Goal: Task Accomplishment & Management: Use online tool/utility

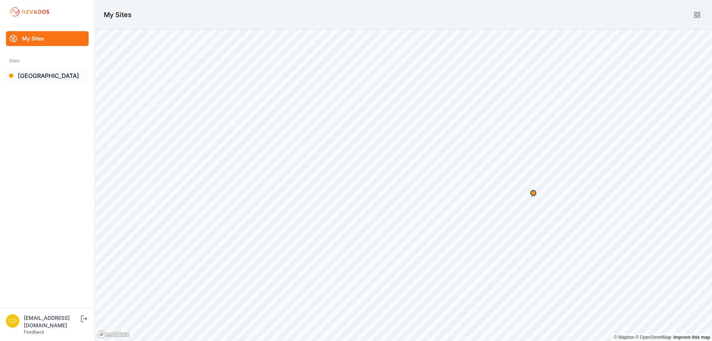
click at [41, 79] on link "[GEOGRAPHIC_DATA]" at bounding box center [47, 75] width 83 height 15
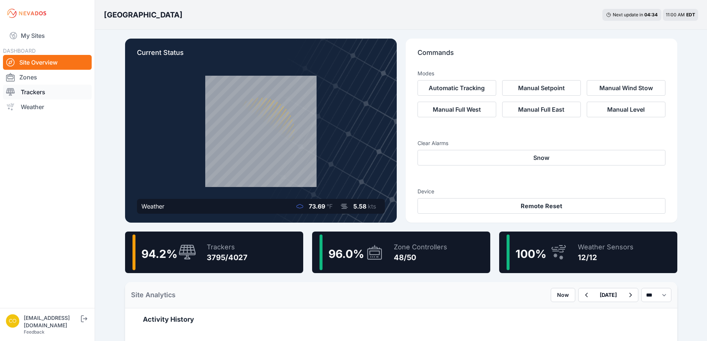
click at [34, 91] on link "Trackers" at bounding box center [47, 92] width 89 height 15
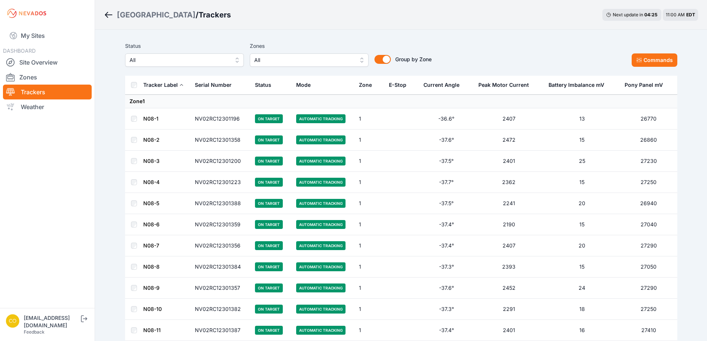
click at [362, 62] on button "All" at bounding box center [309, 59] width 119 height 13
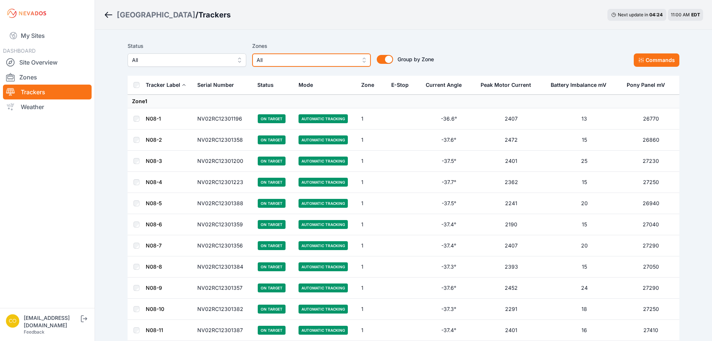
click at [362, 62] on button "All" at bounding box center [311, 59] width 119 height 13
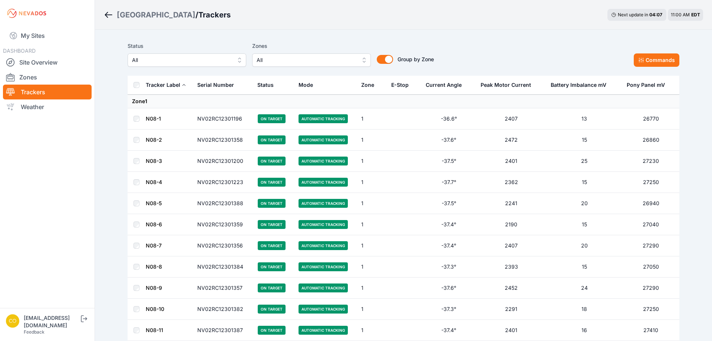
click at [359, 61] on button "All" at bounding box center [311, 59] width 119 height 13
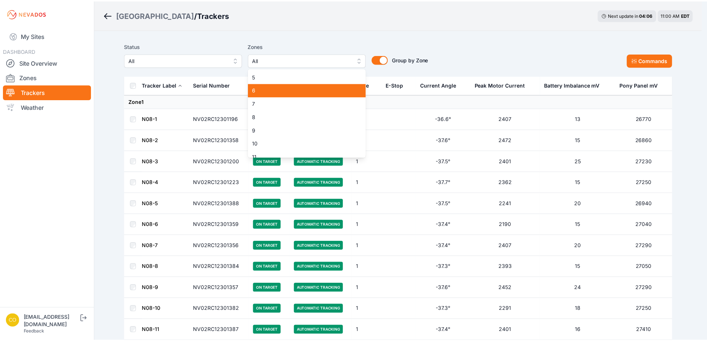
scroll to position [74, 0]
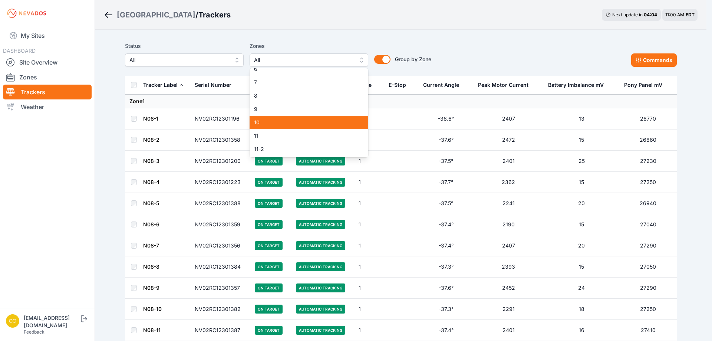
click at [259, 124] on span "10" at bounding box center [304, 122] width 101 height 7
click at [260, 123] on span "10" at bounding box center [304, 122] width 101 height 7
click at [483, 71] on div "Status All Zones 10 1 2 3 4 5 6 7 8 9 10 11 11-2 12 13 14 15 16 17 18 18-2 19 1…" at bounding box center [401, 57] width 552 height 37
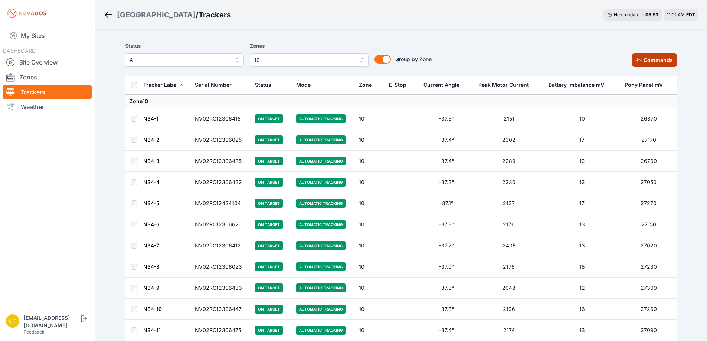
click at [647, 65] on button "Commands" at bounding box center [654, 59] width 46 height 13
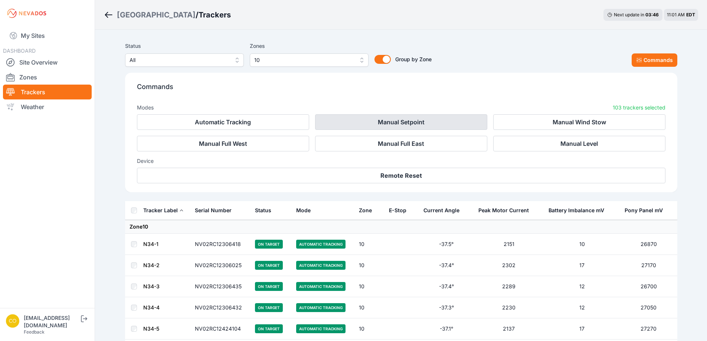
click at [395, 120] on button "Manual Setpoint" at bounding box center [401, 122] width 172 height 16
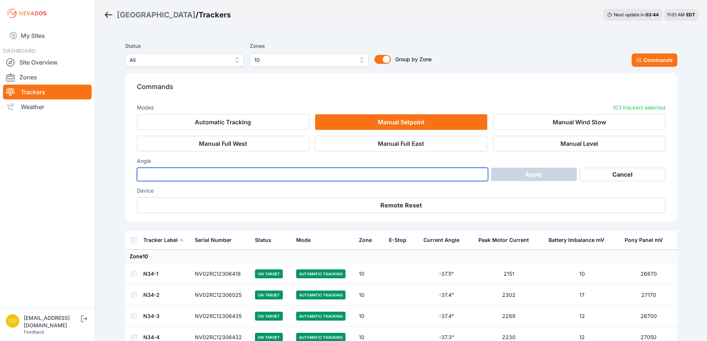
click at [336, 178] on input "number" at bounding box center [312, 174] width 351 height 13
type input "*"
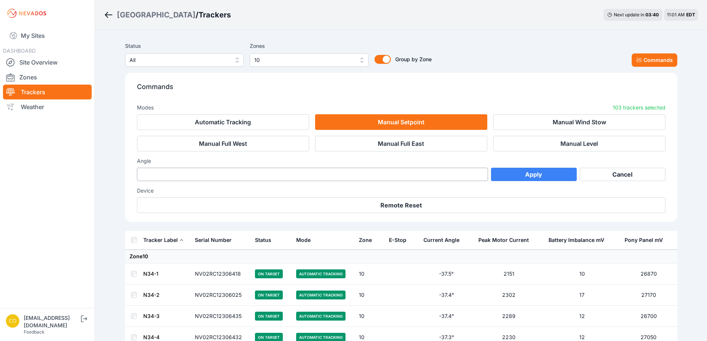
click at [525, 176] on button "Apply" at bounding box center [534, 174] width 86 height 13
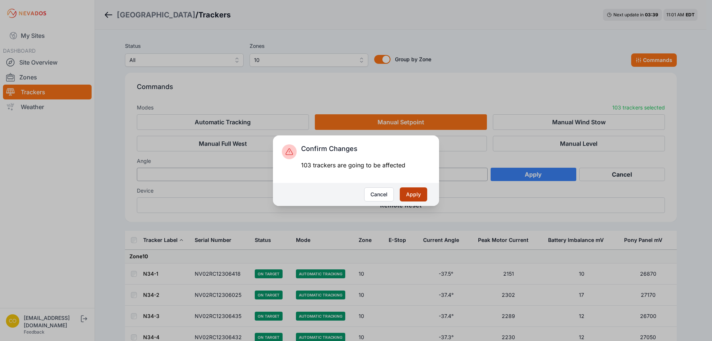
click at [418, 197] on button "Apply" at bounding box center [413, 194] width 27 height 14
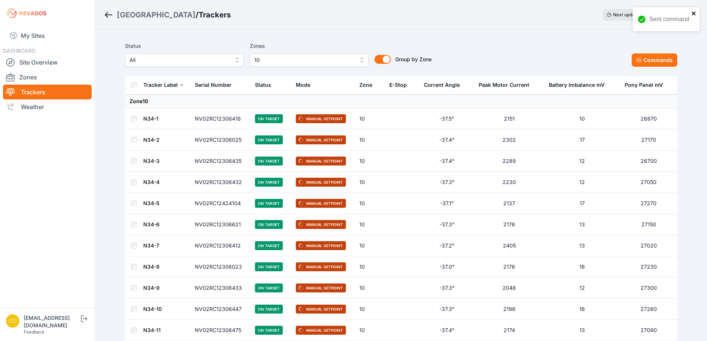
click at [694, 13] on icon "close" at bounding box center [693, 13] width 5 height 6
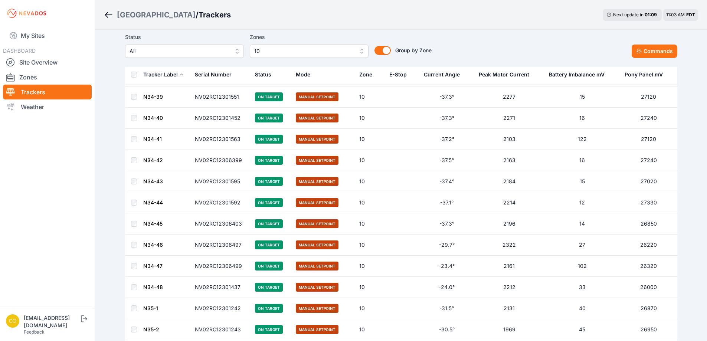
scroll to position [685, 0]
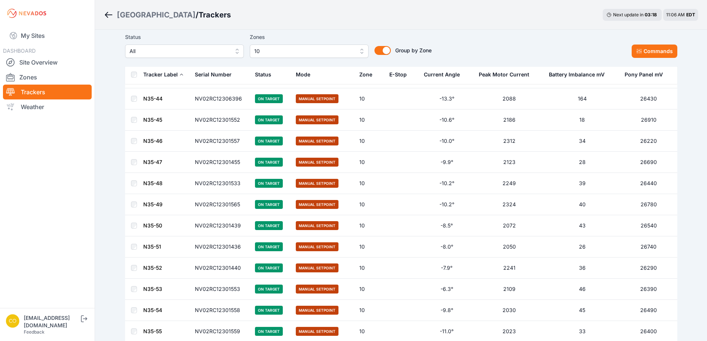
scroll to position [2020, 0]
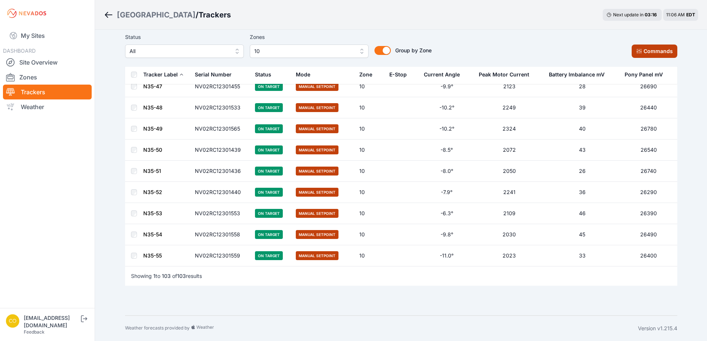
click at [638, 53] on icon at bounding box center [639, 51] width 6 height 6
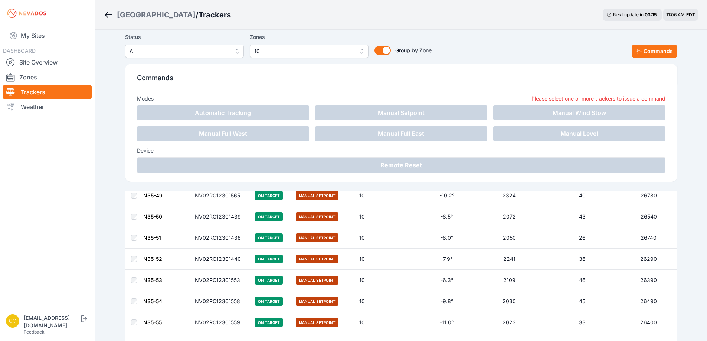
scroll to position [2144, 0]
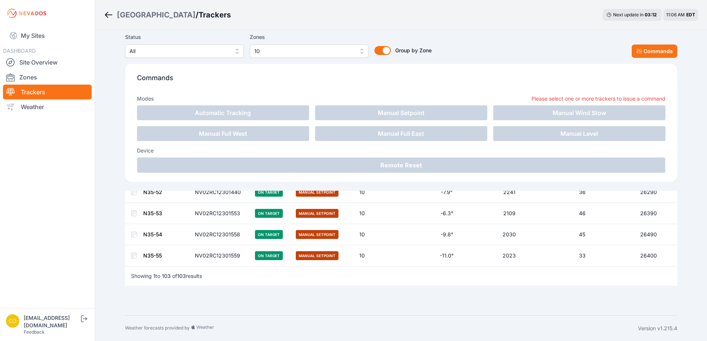
click at [470, 67] on div "Commands Modes Please select one or more trackers to issue a command Automatic …" at bounding box center [401, 123] width 552 height 118
drag, startPoint x: 483, startPoint y: 51, endPoint x: 488, endPoint y: 50, distance: 4.8
click at [484, 51] on div "Status All Zones 10 Group by Zone Group by Zone Commands" at bounding box center [401, 45] width 552 height 25
click at [634, 54] on button "Commands" at bounding box center [654, 51] width 46 height 13
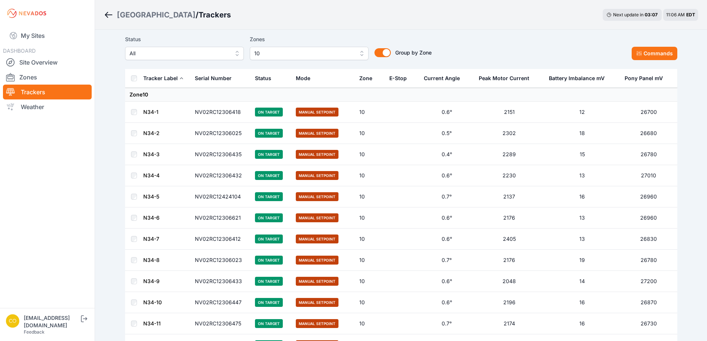
scroll to position [0, 0]
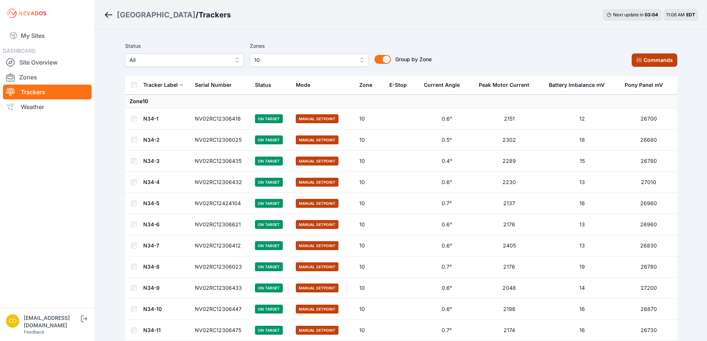
click at [639, 62] on icon at bounding box center [638, 60] width 5 height 5
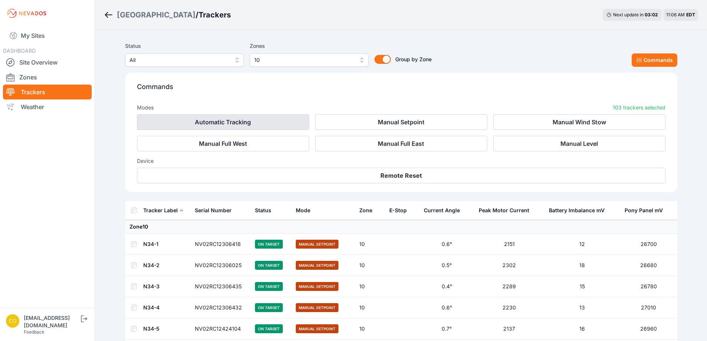
click at [266, 117] on button "Automatic Tracking" at bounding box center [223, 122] width 172 height 16
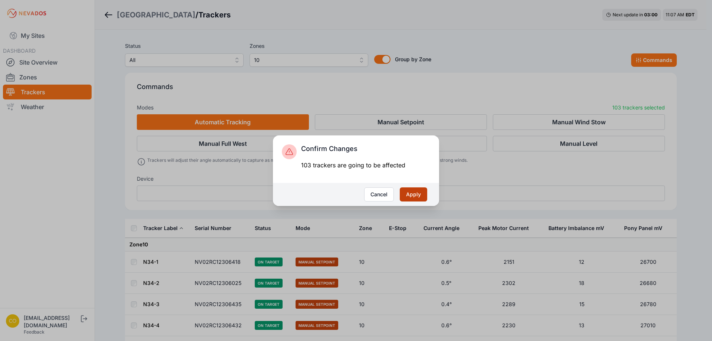
click at [413, 195] on button "Apply" at bounding box center [413, 194] width 27 height 14
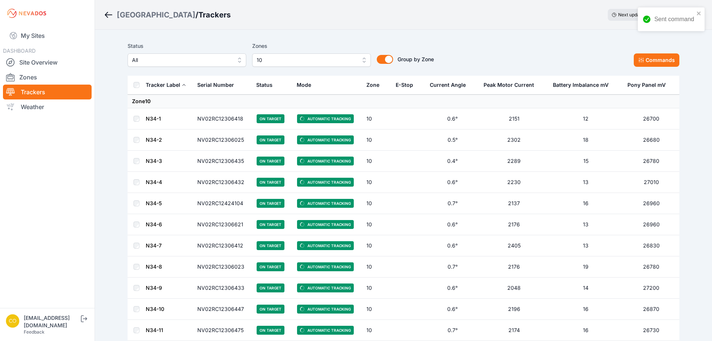
click at [348, 60] on span "10" at bounding box center [306, 60] width 99 height 9
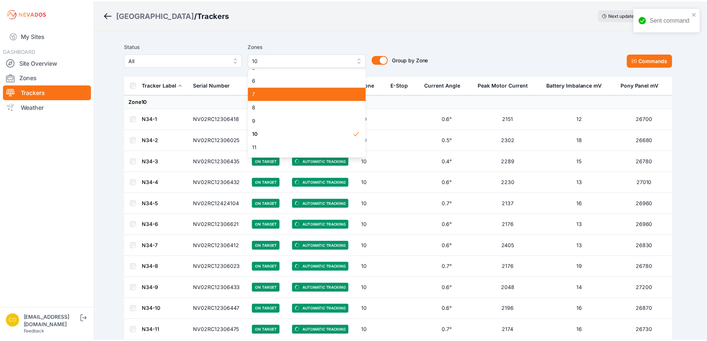
scroll to position [83, 0]
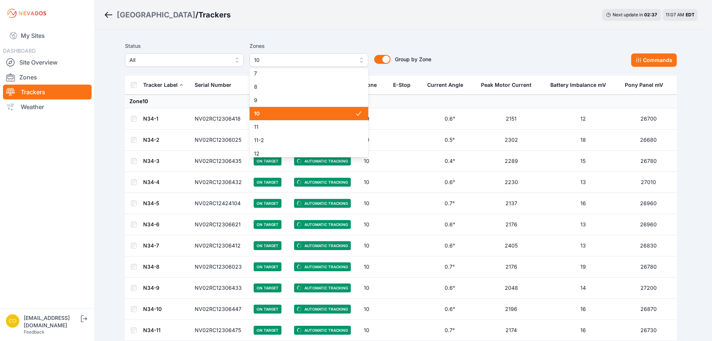
click at [293, 116] on span "10" at bounding box center [304, 113] width 101 height 7
click at [284, 119] on div "1 2 3 4 5 6 7 8 9 10 11 11-2 12 13 14 15 16 17 18 18-2 19 19-2 20 21 22 23 24 2…" at bounding box center [309, 112] width 119 height 89
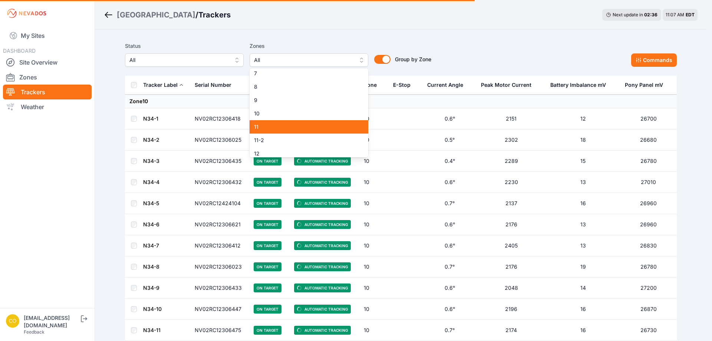
click at [279, 125] on span "11" at bounding box center [304, 126] width 101 height 7
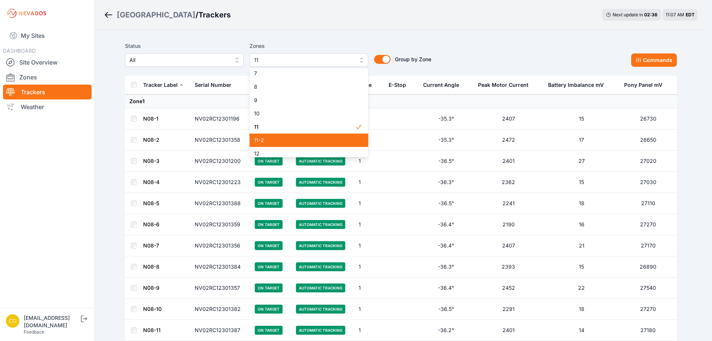
click at [280, 137] on span "11-2" at bounding box center [304, 140] width 101 height 7
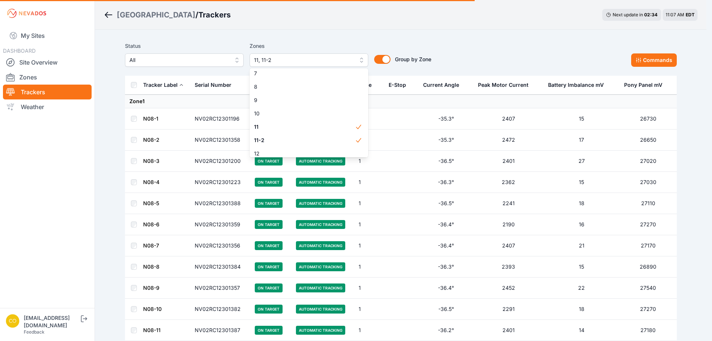
click at [533, 54] on div "Status All Zones 11, 11-2 1 2 3 4 5 6 7 8 9 10 11 11-2 12 13 14 15 16 17 18 18-…" at bounding box center [401, 54] width 552 height 25
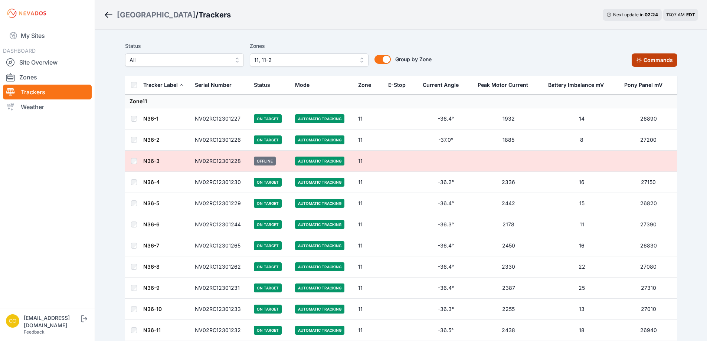
click at [646, 60] on button "Commands" at bounding box center [654, 59] width 46 height 13
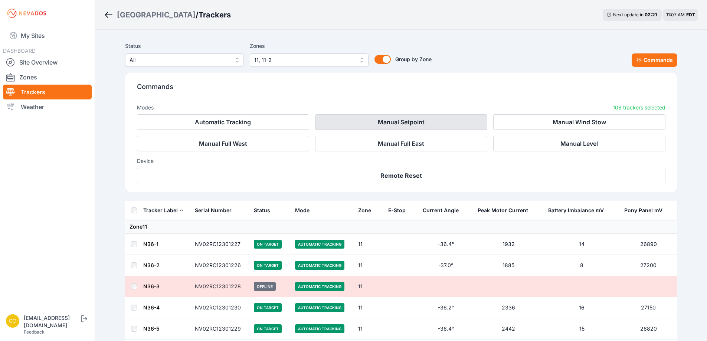
click at [424, 123] on button "Manual Setpoint" at bounding box center [401, 122] width 172 height 16
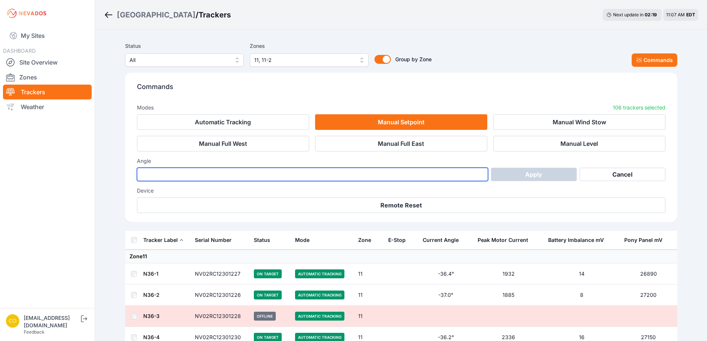
click at [457, 171] on input "number" at bounding box center [312, 174] width 351 height 13
type input "*"
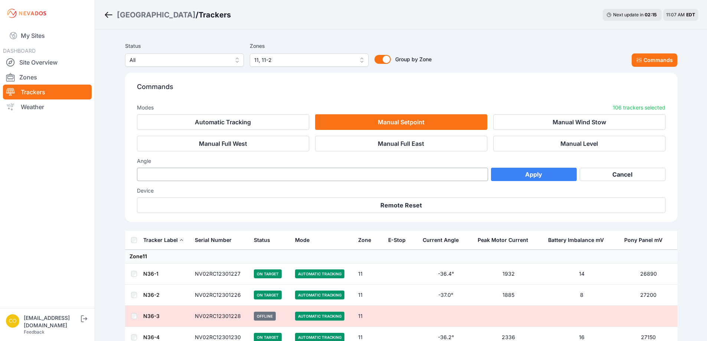
click at [524, 175] on button "Apply" at bounding box center [534, 174] width 86 height 13
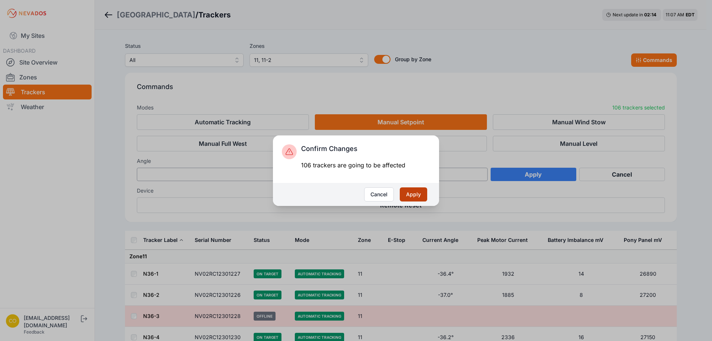
click at [420, 194] on button "Apply" at bounding box center [413, 194] width 27 height 14
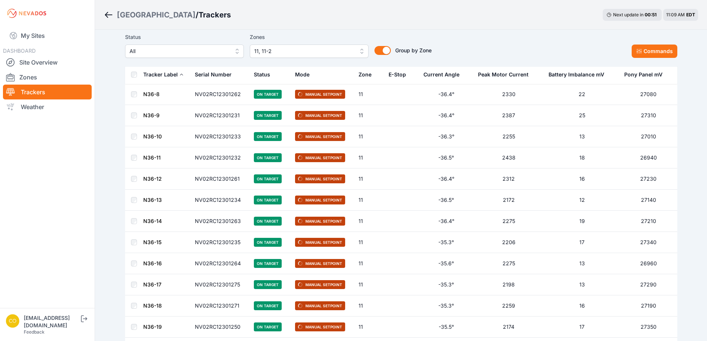
scroll to position [94, 0]
